Goal: Information Seeking & Learning: Learn about a topic

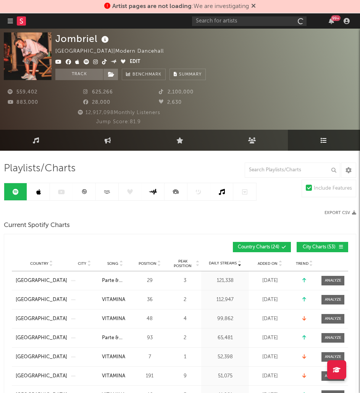
click at [187, 166] on div "Playlists/Charts" at bounding box center [180, 168] width 352 height 13
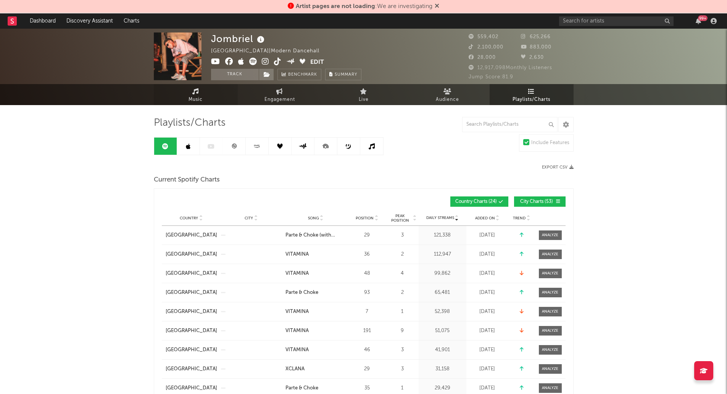
click at [200, 98] on span "Music" at bounding box center [196, 99] width 14 height 9
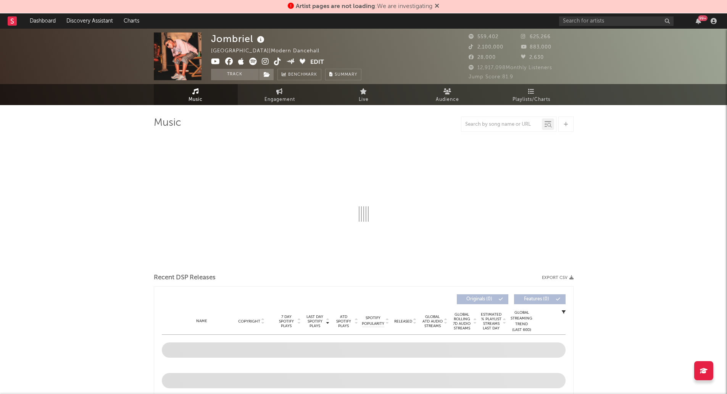
select select "6m"
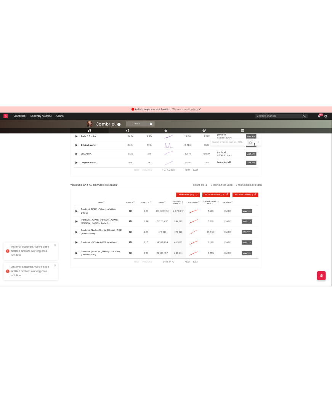
scroll to position [763, 0]
